Goal: Entertainment & Leisure: Consume media (video, audio)

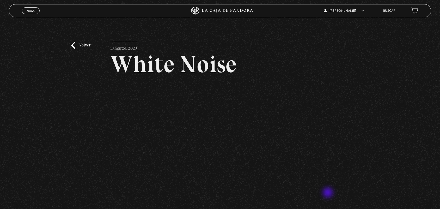
scroll to position [33, 0]
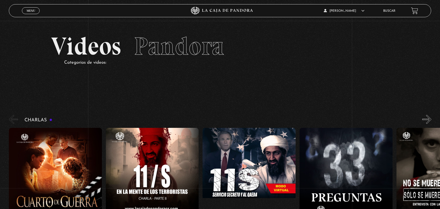
scroll to position [925, 0]
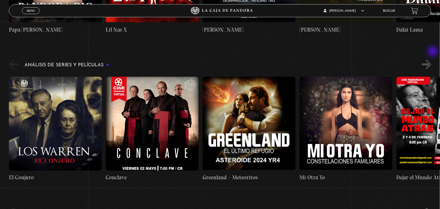
click at [431, 60] on button "»" at bounding box center [426, 64] width 9 height 9
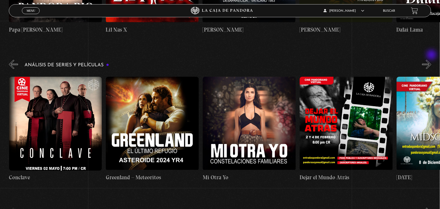
click at [431, 60] on button "»" at bounding box center [426, 64] width 9 height 9
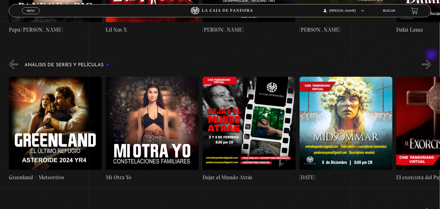
click at [431, 60] on button "»" at bounding box center [426, 64] width 9 height 9
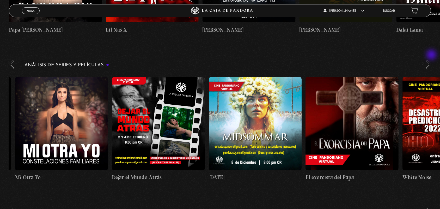
click at [431, 60] on button "»" at bounding box center [426, 64] width 9 height 9
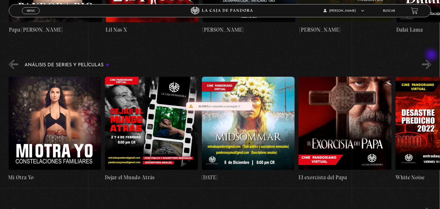
click at [431, 60] on button "»" at bounding box center [426, 64] width 9 height 9
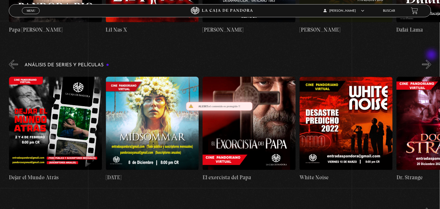
click at [431, 60] on button "»" at bounding box center [426, 64] width 9 height 9
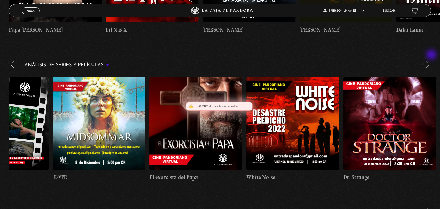
click at [431, 60] on button "»" at bounding box center [426, 64] width 9 height 9
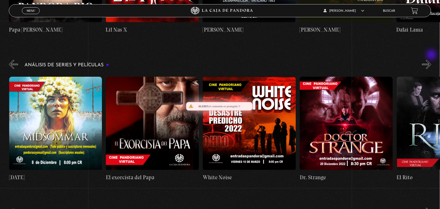
click at [431, 60] on button "»" at bounding box center [426, 64] width 9 height 9
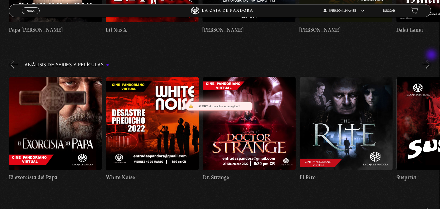
click at [431, 60] on button "»" at bounding box center [426, 64] width 9 height 9
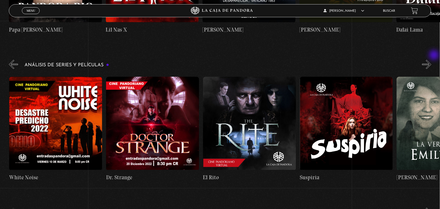
click at [431, 60] on button "»" at bounding box center [426, 64] width 9 height 9
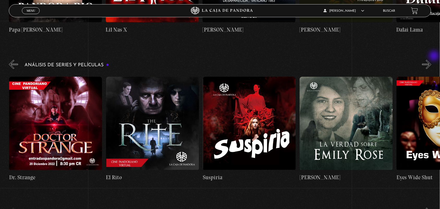
click at [431, 60] on button "»" at bounding box center [426, 64] width 9 height 9
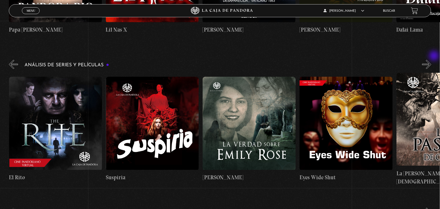
click at [431, 60] on button "»" at bounding box center [426, 64] width 9 height 9
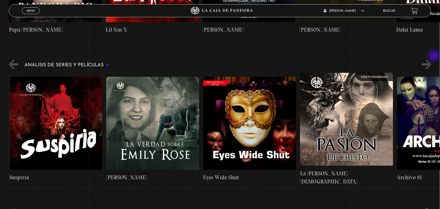
click at [431, 60] on button "»" at bounding box center [426, 64] width 9 height 9
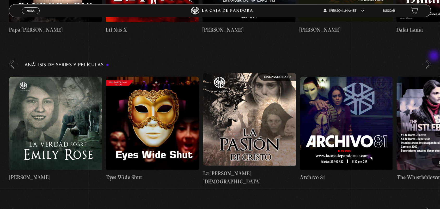
click at [431, 60] on button "»" at bounding box center [426, 64] width 9 height 9
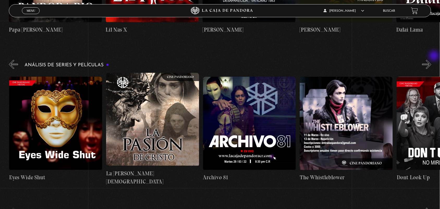
scroll to position [0, 1163]
click at [381, 96] on figure at bounding box center [345, 124] width 93 height 94
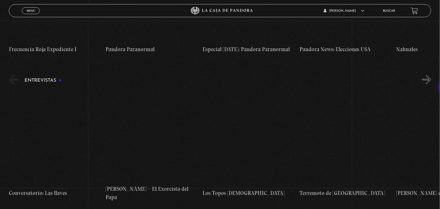
scroll to position [1924, 0]
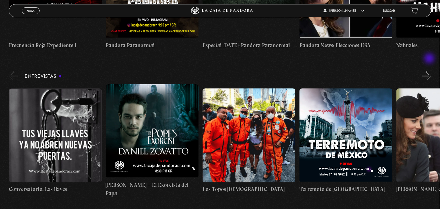
click at [430, 71] on button "»" at bounding box center [426, 75] width 9 height 9
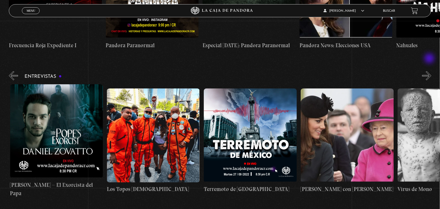
click at [430, 71] on button "»" at bounding box center [426, 75] width 9 height 9
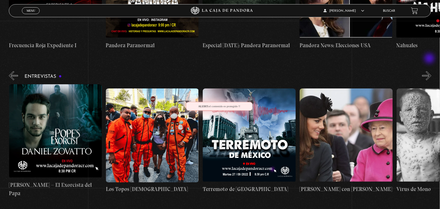
scroll to position [0, 194]
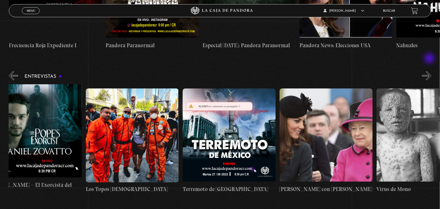
click at [430, 71] on button "»" at bounding box center [426, 75] width 9 height 9
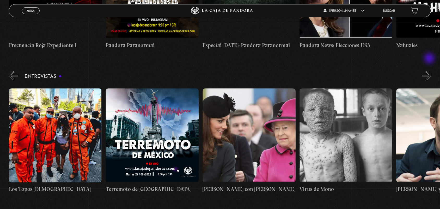
click at [430, 71] on button "»" at bounding box center [426, 75] width 9 height 9
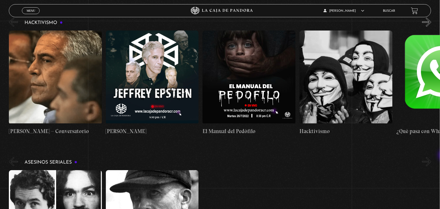
scroll to position [1741, 0]
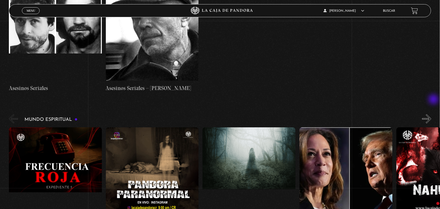
click at [434, 113] on div "Mundo Espiritual «" at bounding box center [224, 172] width 431 height 119
click at [437, 127] on link "Nahuales" at bounding box center [442, 179] width 93 height 105
click at [431, 114] on button "»" at bounding box center [426, 118] width 9 height 9
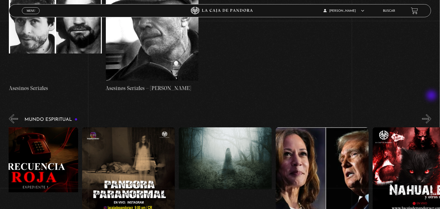
scroll to position [0, 50]
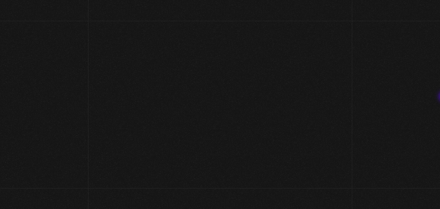
scroll to position [1741, 0]
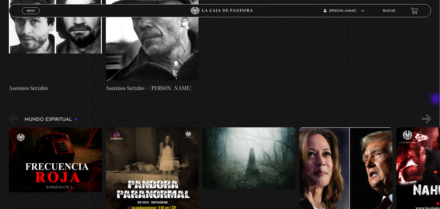
click at [437, 113] on div "Mundo Espiritual «" at bounding box center [224, 172] width 431 height 119
click at [429, 114] on button "»" at bounding box center [426, 118] width 9 height 9
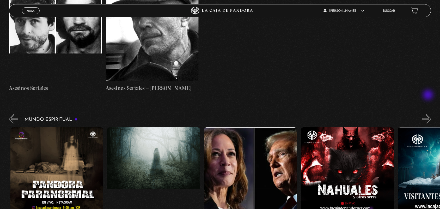
click at [429, 114] on button "»" at bounding box center [426, 118] width 9 height 9
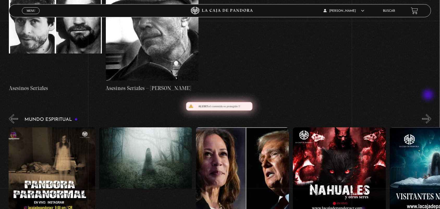
click at [429, 114] on button "»" at bounding box center [426, 118] width 9 height 9
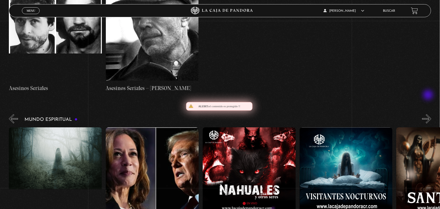
click at [429, 114] on button "»" at bounding box center [426, 118] width 9 height 9
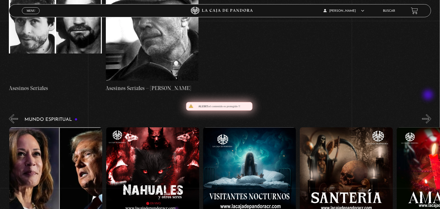
click at [429, 114] on button "»" at bounding box center [426, 118] width 9 height 9
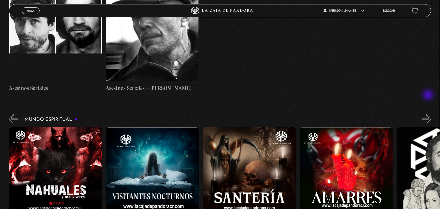
click at [429, 114] on button "»" at bounding box center [426, 118] width 9 height 9
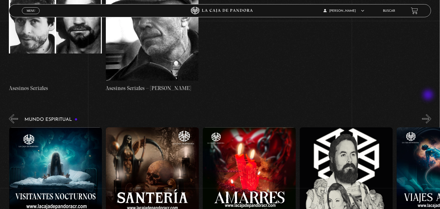
click at [429, 114] on button "»" at bounding box center [426, 118] width 9 height 9
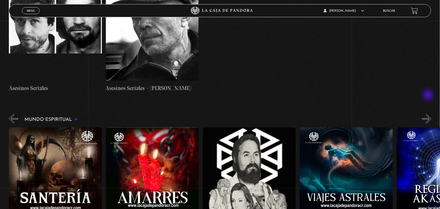
click at [429, 114] on button "»" at bounding box center [426, 118] width 9 height 9
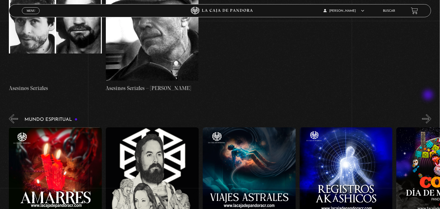
click at [429, 114] on button "»" at bounding box center [426, 118] width 9 height 9
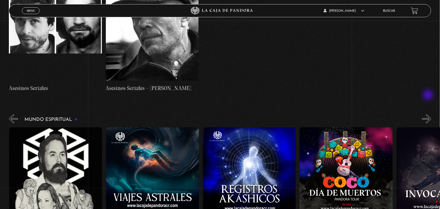
click at [429, 114] on button "»" at bounding box center [426, 118] width 9 height 9
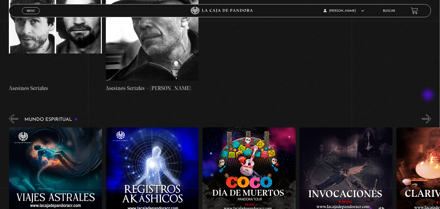
click at [429, 114] on button "»" at bounding box center [426, 118] width 9 height 9
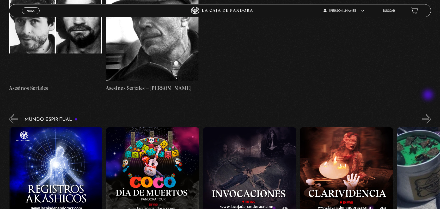
scroll to position [0, 969]
click at [429, 114] on button "»" at bounding box center [426, 118] width 9 height 9
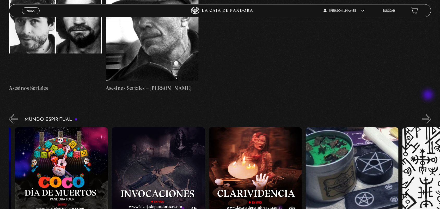
click at [429, 114] on button "»" at bounding box center [426, 118] width 9 height 9
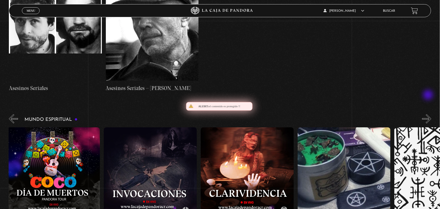
click at [429, 114] on button "»" at bounding box center [426, 118] width 9 height 9
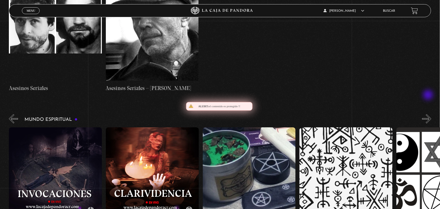
click at [429, 114] on button "»" at bounding box center [426, 118] width 9 height 9
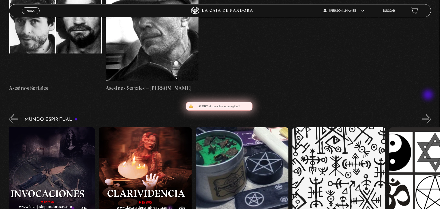
click at [429, 114] on button "»" at bounding box center [426, 118] width 9 height 9
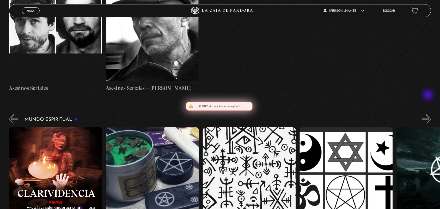
click at [429, 114] on button "»" at bounding box center [426, 118] width 9 height 9
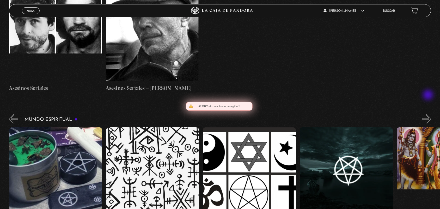
scroll to position [0, 1357]
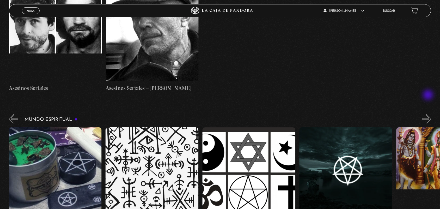
click at [429, 114] on button "»" at bounding box center [426, 118] width 9 height 9
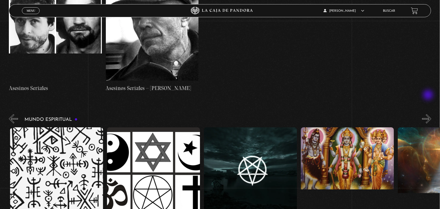
click at [429, 114] on button "»" at bounding box center [426, 118] width 9 height 9
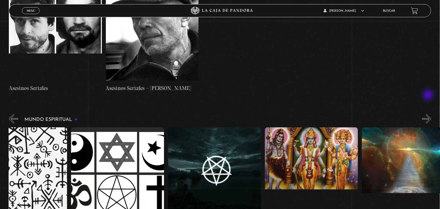
scroll to position [0, 1502]
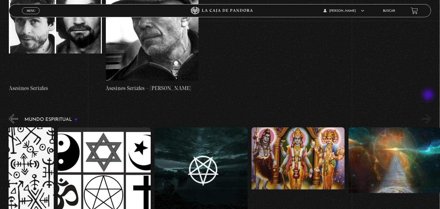
click at [429, 114] on button "»" at bounding box center [426, 118] width 9 height 9
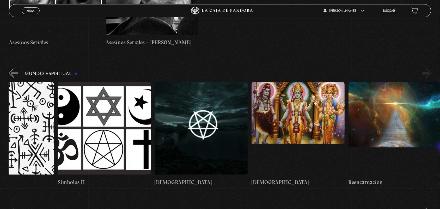
scroll to position [1782, 0]
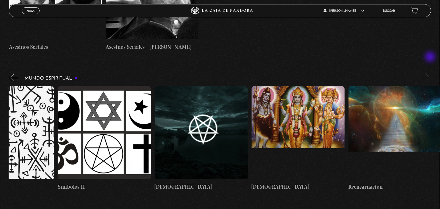
click at [431, 73] on button "»" at bounding box center [426, 77] width 9 height 9
click at [18, 72] on div "Mundo Espiritual «" at bounding box center [224, 131] width 431 height 119
click at [15, 73] on button "«" at bounding box center [13, 77] width 9 height 9
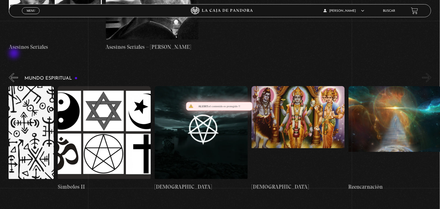
click at [15, 73] on button "«" at bounding box center [13, 77] width 9 height 9
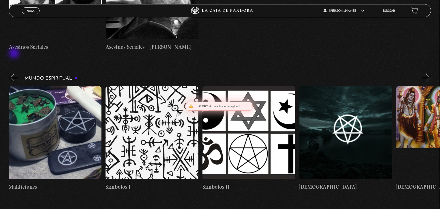
click at [15, 73] on button "«" at bounding box center [13, 77] width 9 height 9
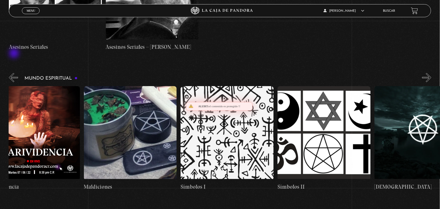
click at [15, 73] on button "«" at bounding box center [13, 77] width 9 height 9
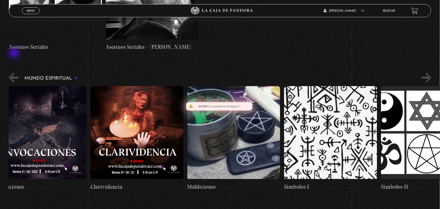
click at [15, 73] on button "«" at bounding box center [13, 77] width 9 height 9
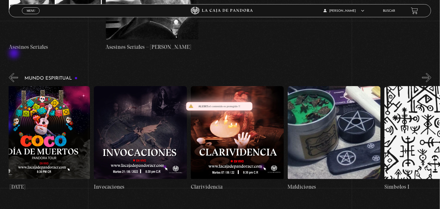
click at [15, 73] on button "«" at bounding box center [13, 77] width 9 height 9
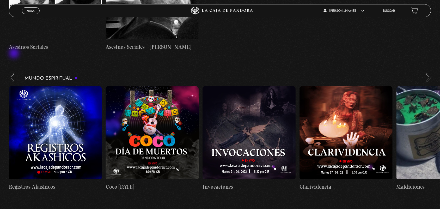
scroll to position [0, 969]
click at [16, 73] on button "«" at bounding box center [13, 77] width 9 height 9
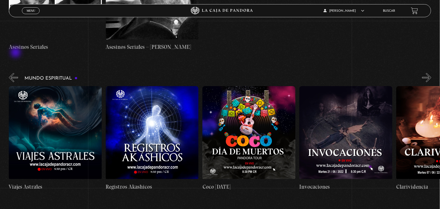
click at [16, 73] on button "«" at bounding box center [13, 77] width 9 height 9
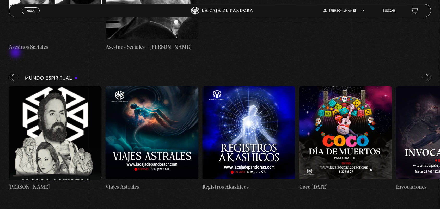
scroll to position [0, 775]
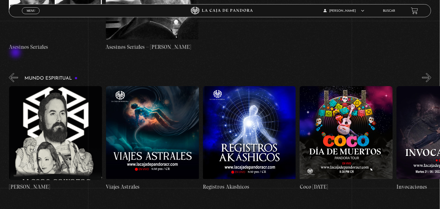
click at [16, 73] on button "«" at bounding box center [13, 77] width 9 height 9
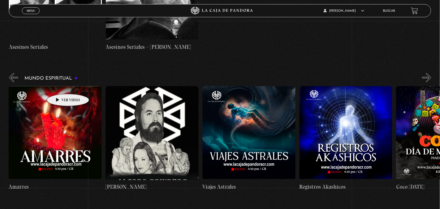
scroll to position [0, 678]
click at [23, 72] on div "Mundo Espiritual «" at bounding box center [224, 131] width 431 height 119
click at [20, 72] on div "Mundo Espiritual «" at bounding box center [224, 131] width 431 height 119
click at [13, 73] on button "«" at bounding box center [13, 77] width 9 height 9
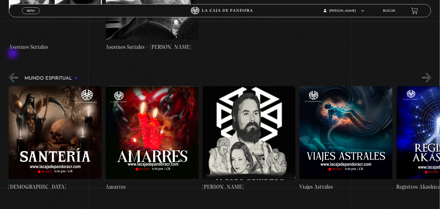
click at [13, 73] on button "«" at bounding box center [13, 77] width 9 height 9
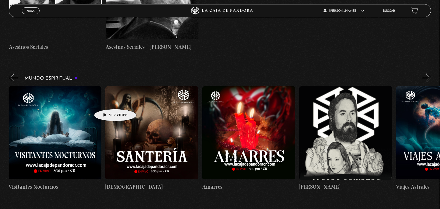
scroll to position [0, 484]
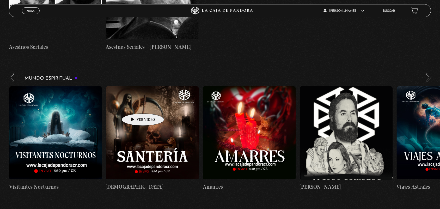
click at [137, 108] on figure at bounding box center [152, 133] width 93 height 94
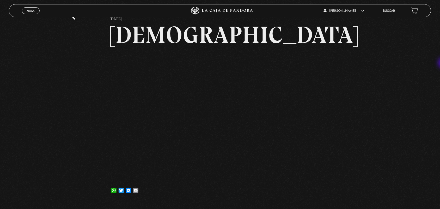
scroll to position [30, 0]
